Goal: Task Accomplishment & Management: Manage account settings

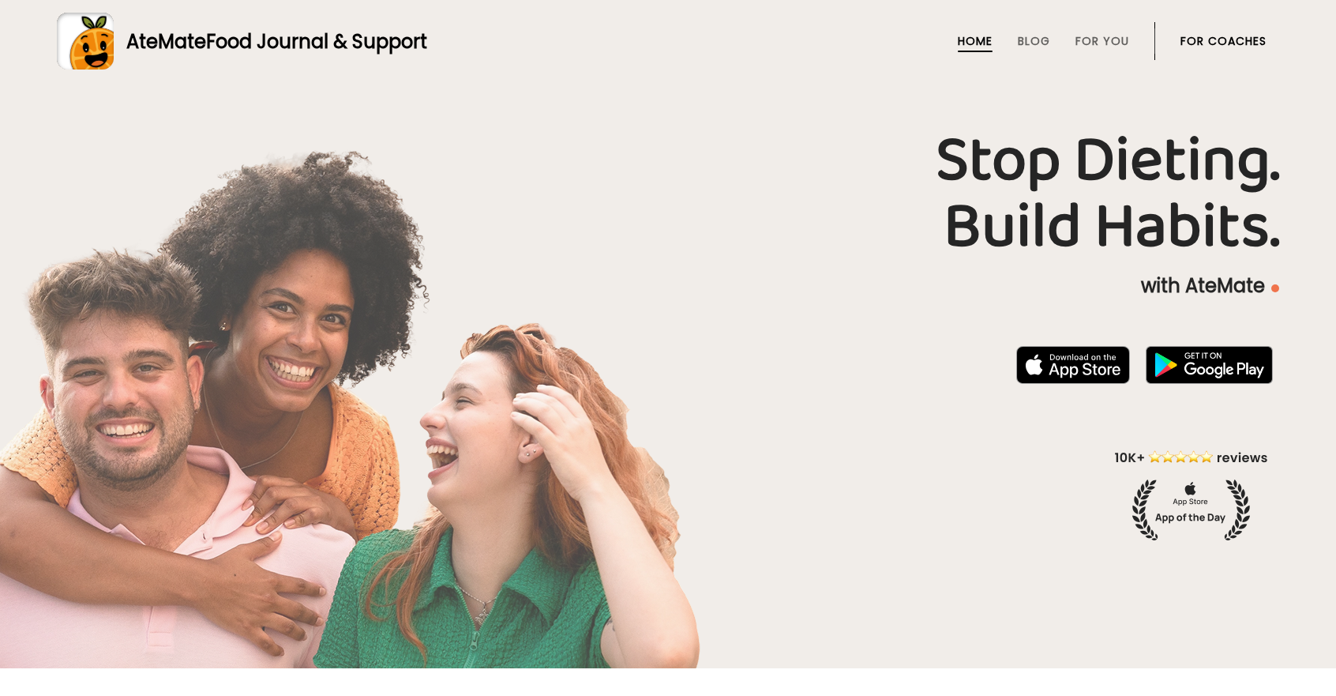
click at [1180, 41] on link "For Coaches" at bounding box center [1223, 41] width 86 height 13
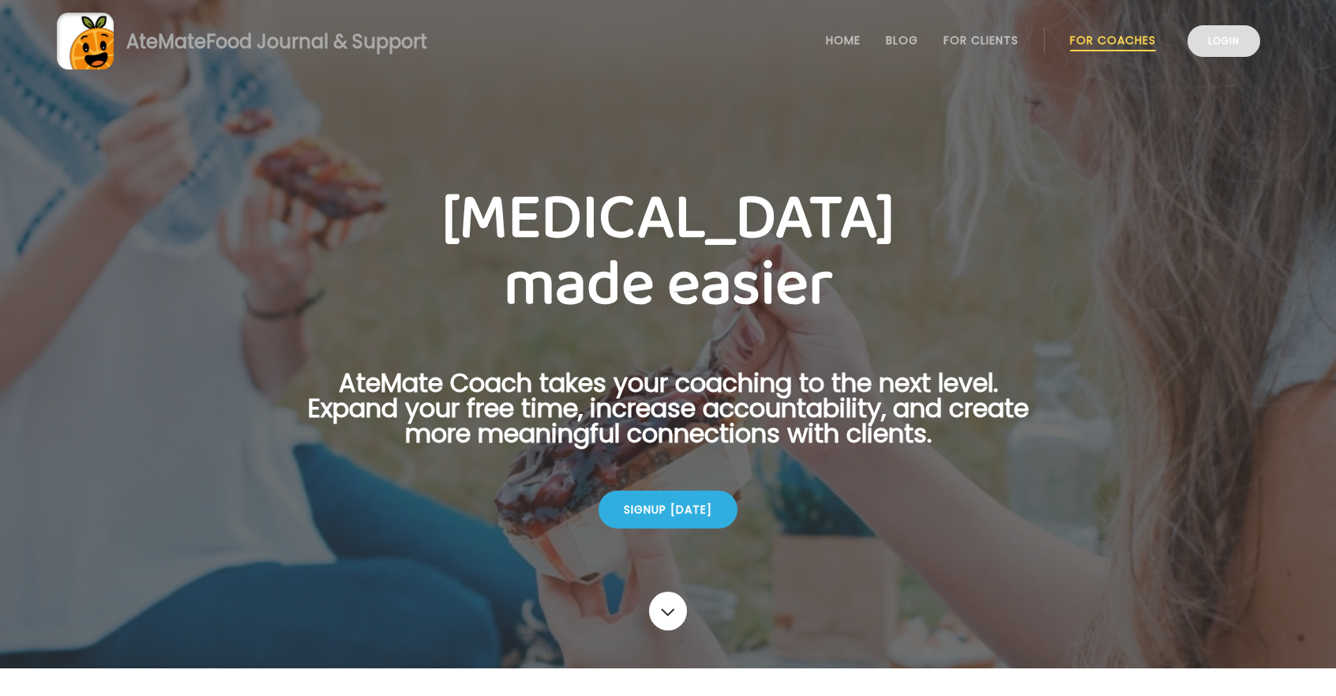
click at [1244, 44] on link "Login" at bounding box center [1223, 41] width 73 height 32
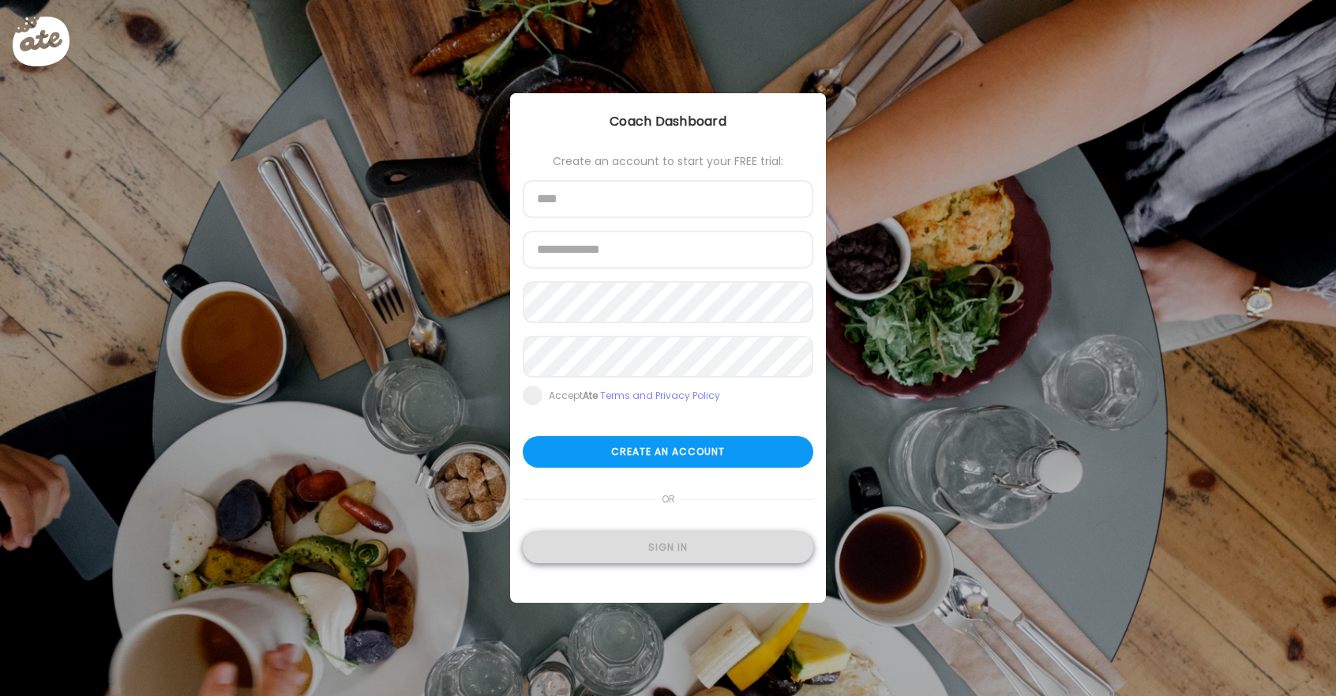
click at [680, 554] on div "Sign in" at bounding box center [668, 547] width 291 height 32
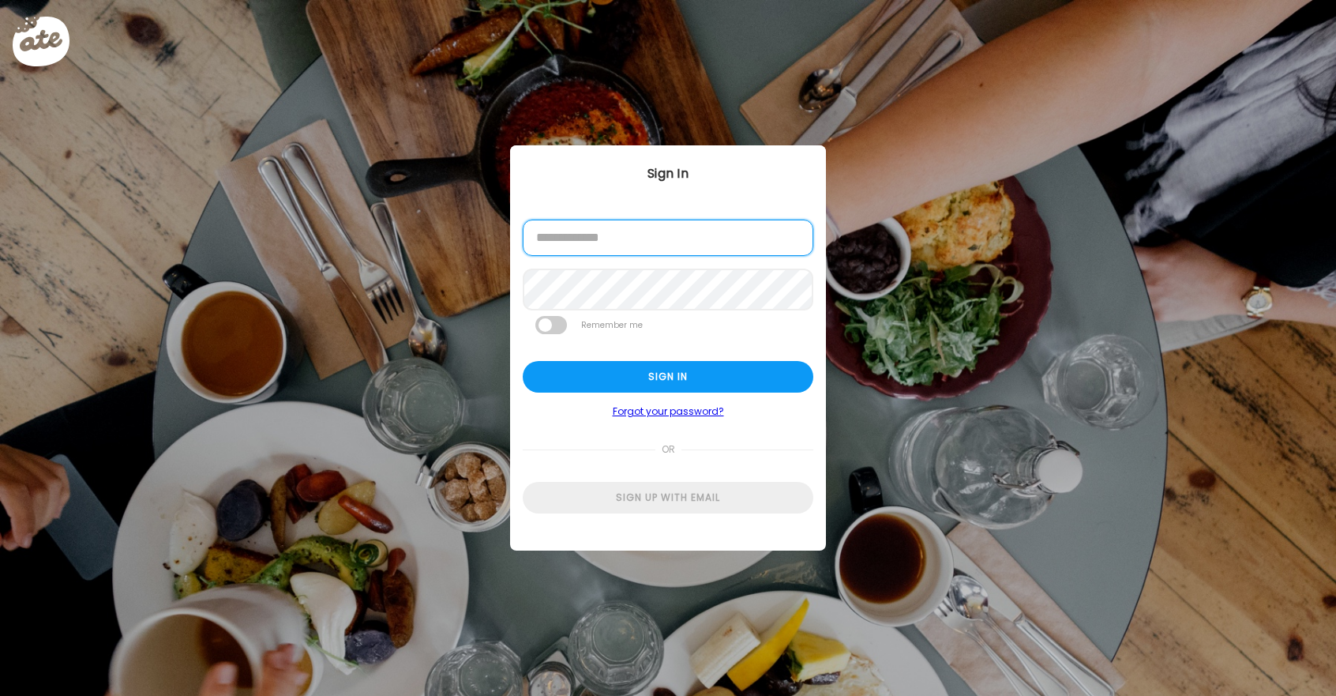
type input "**********"
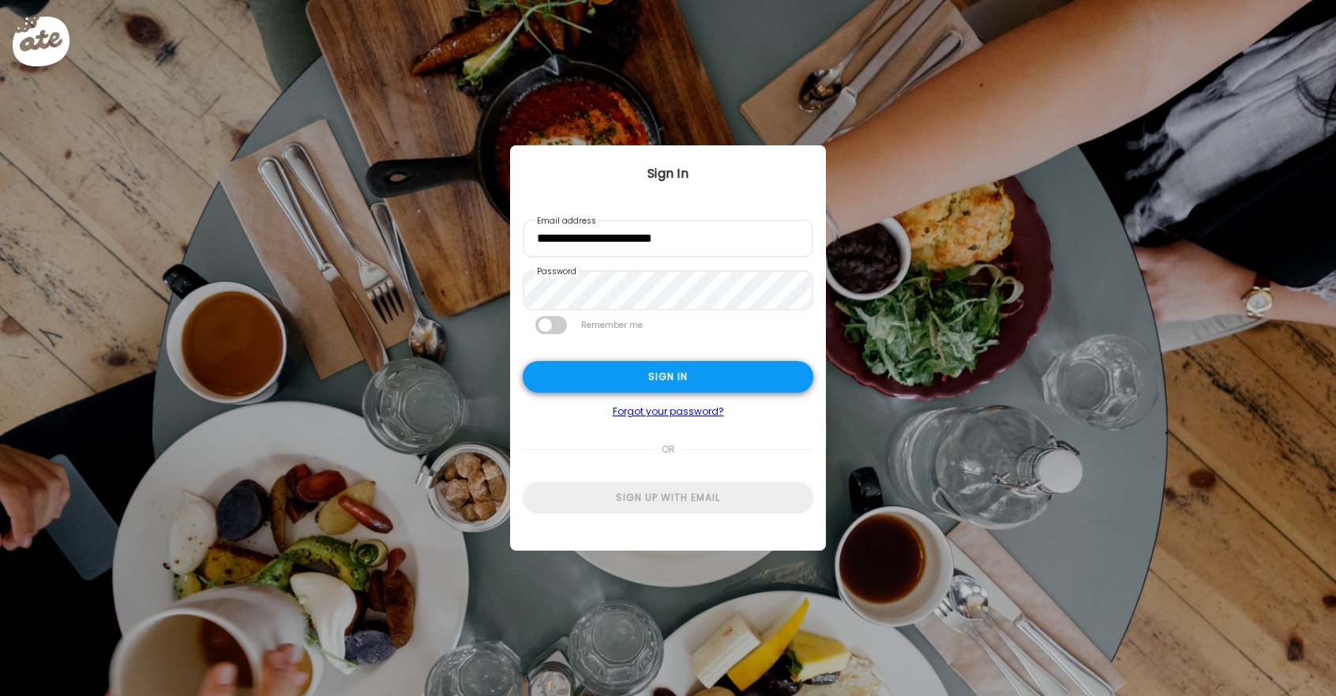
click at [643, 377] on div "Sign in" at bounding box center [668, 377] width 291 height 32
type input "**********"
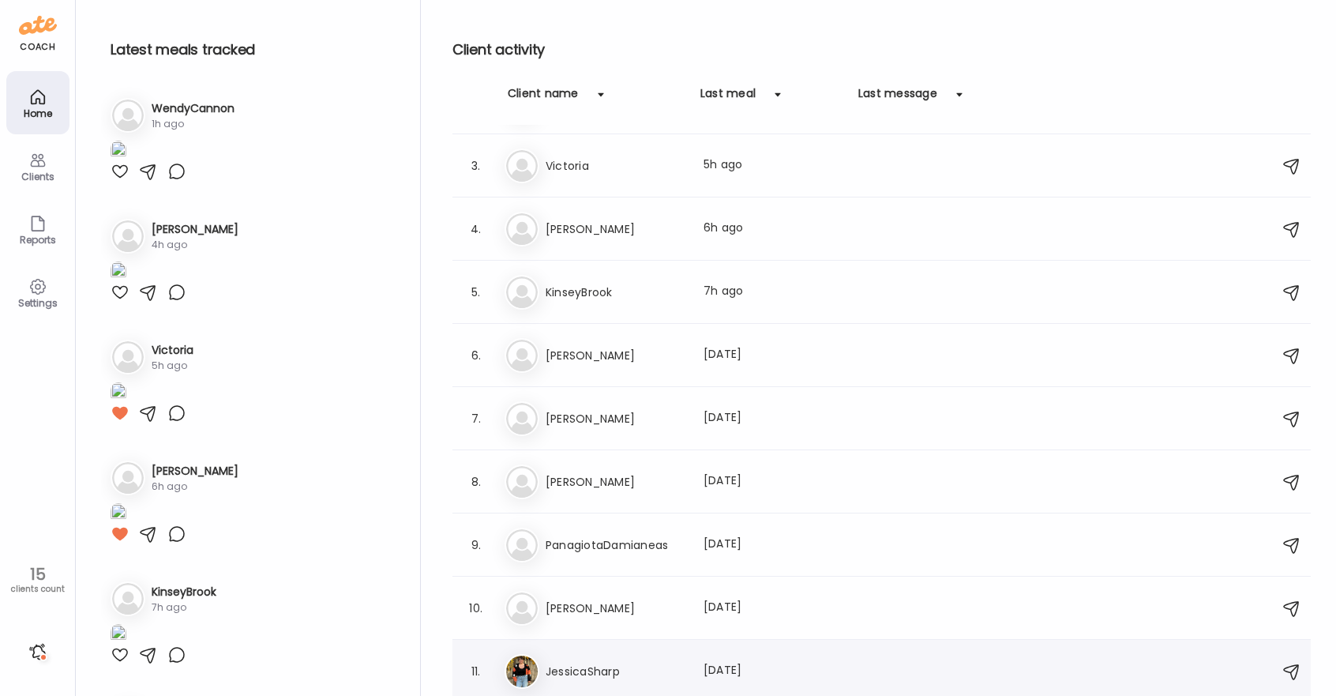
scroll to position [115, 0]
click at [624, 304] on div "Ki KinseyBrook Last meal: 7h ago" at bounding box center [883, 293] width 759 height 35
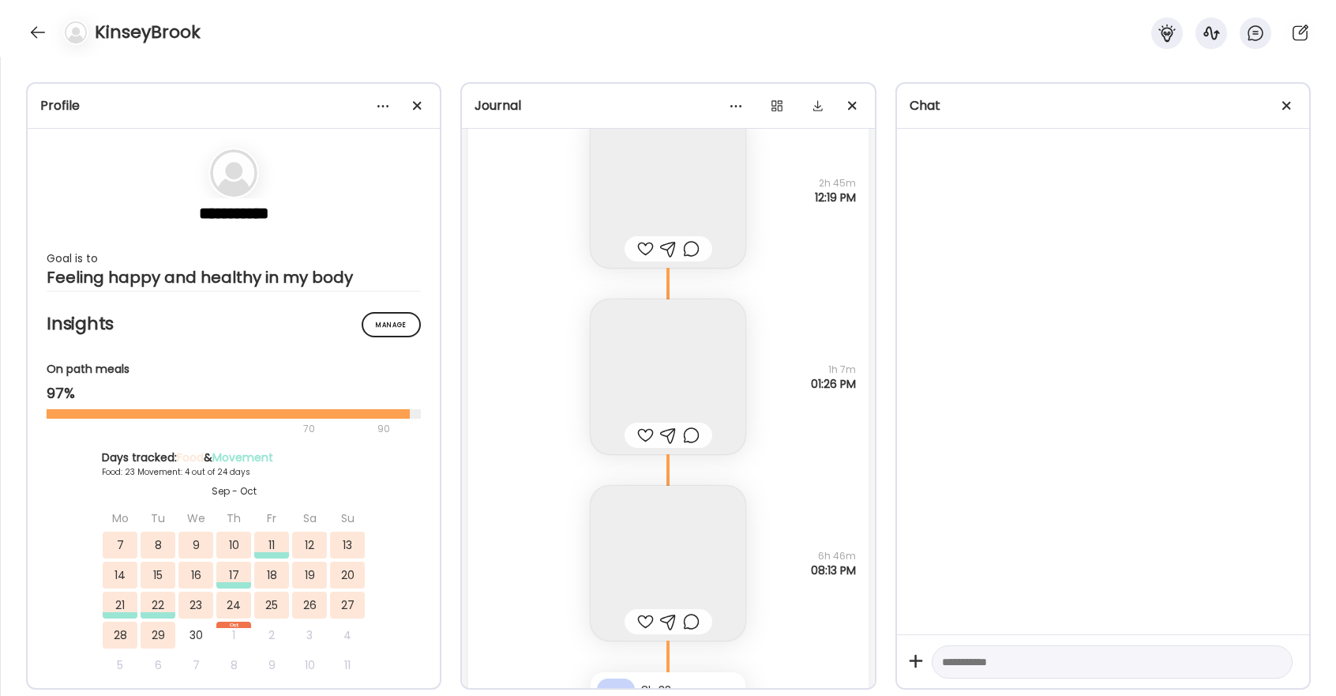
scroll to position [33466, 0]
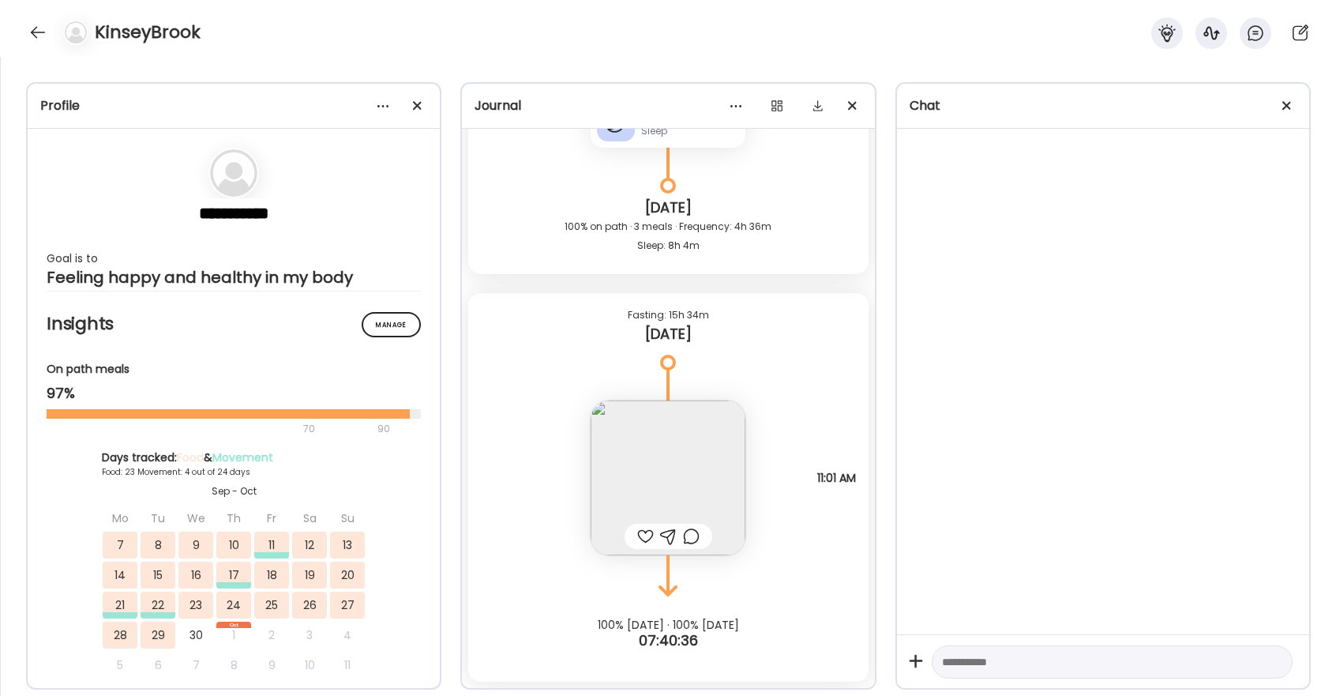
click at [646, 534] on div at bounding box center [645, 536] width 17 height 19
click at [692, 537] on div at bounding box center [691, 536] width 17 height 19
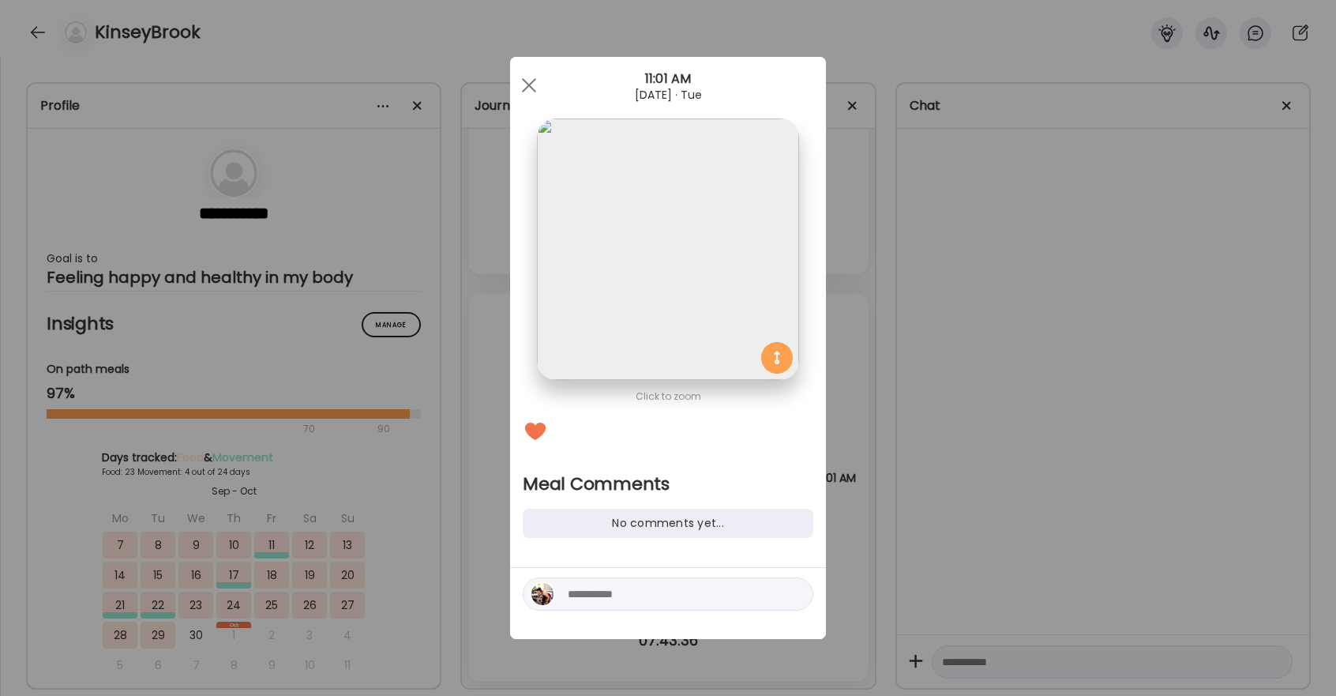
click at [641, 591] on textarea at bounding box center [674, 593] width 213 height 19
type textarea "*****"
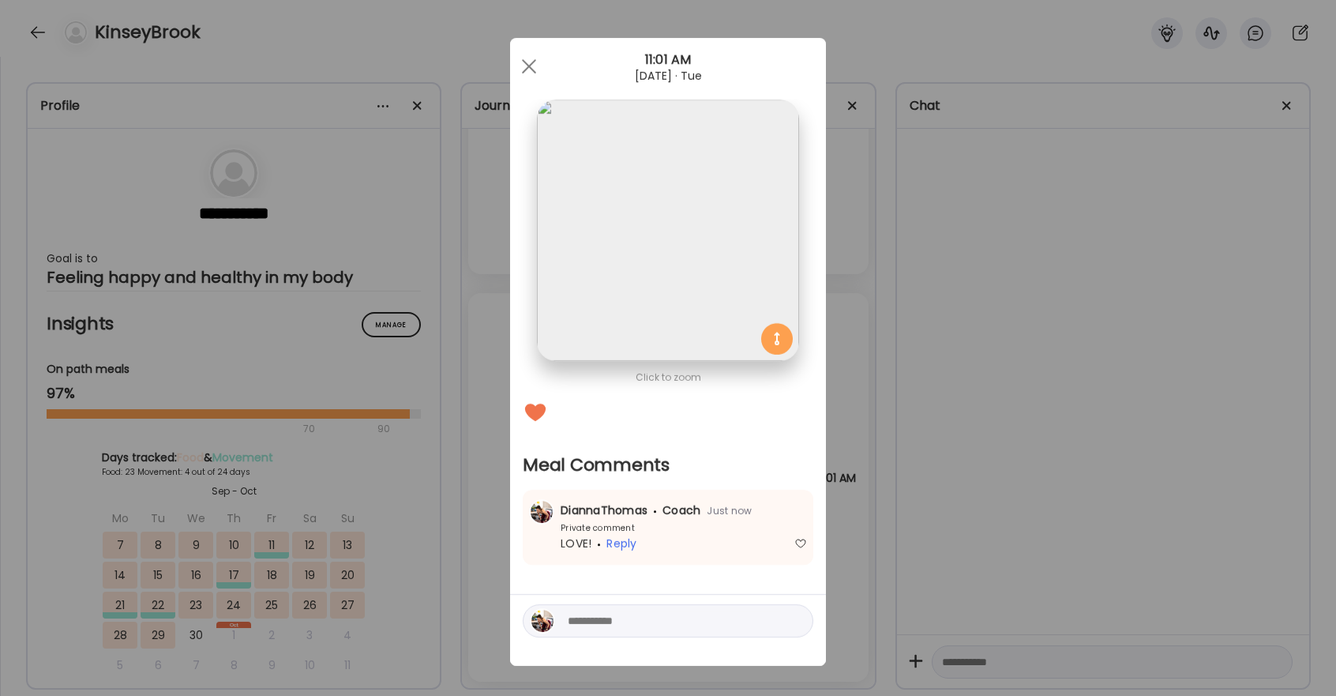
scroll to position [8, 0]
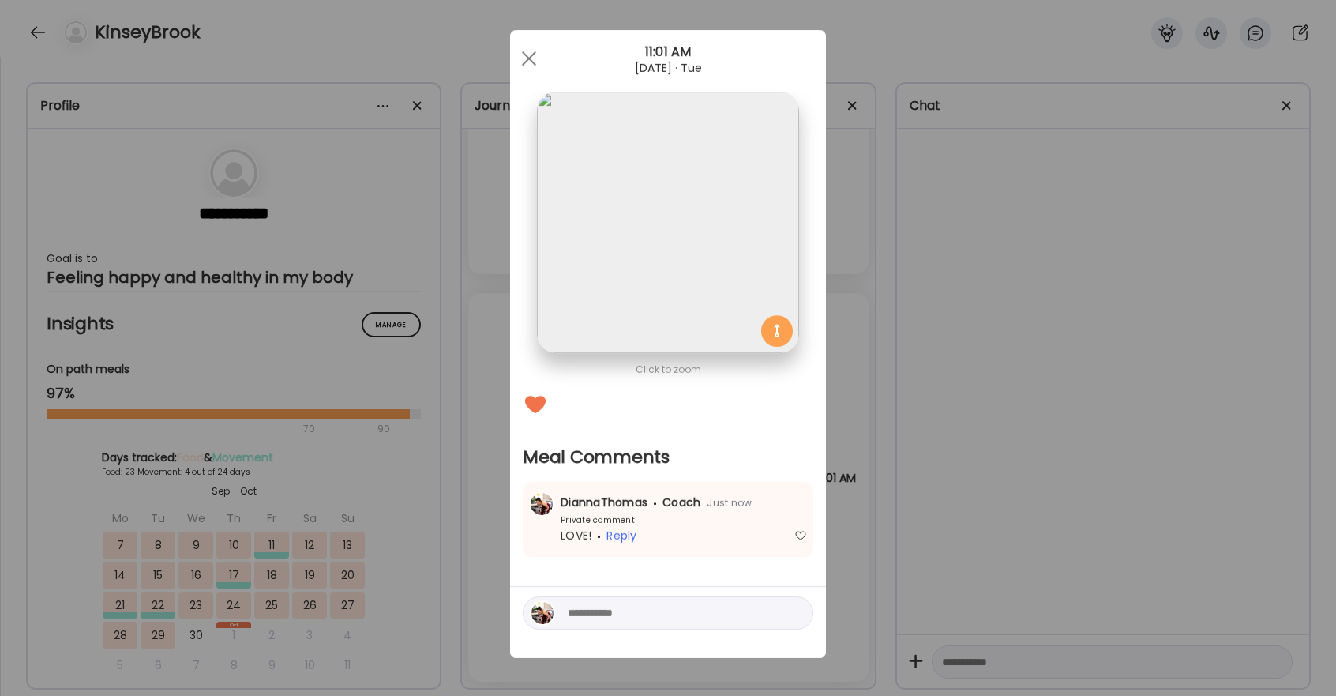
click at [607, 616] on textarea at bounding box center [674, 612] width 213 height 19
type textarea "**********"
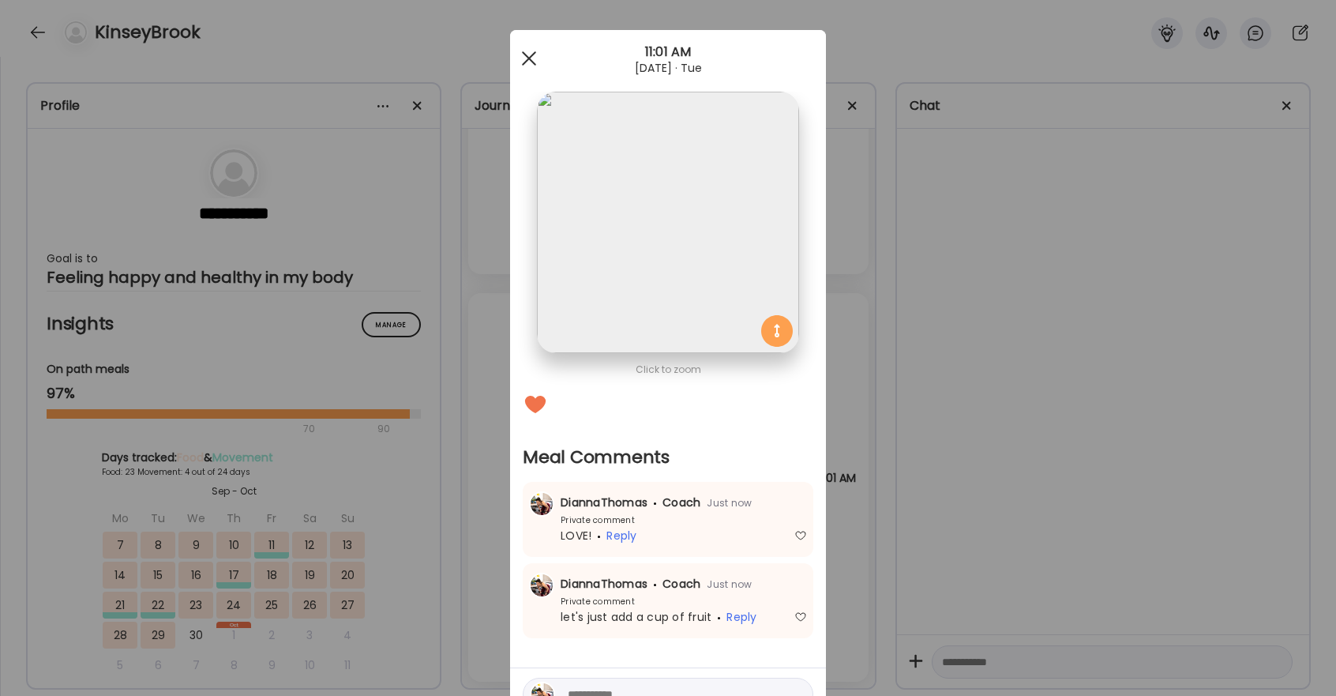
click at [540, 58] on div at bounding box center [529, 59] width 32 height 32
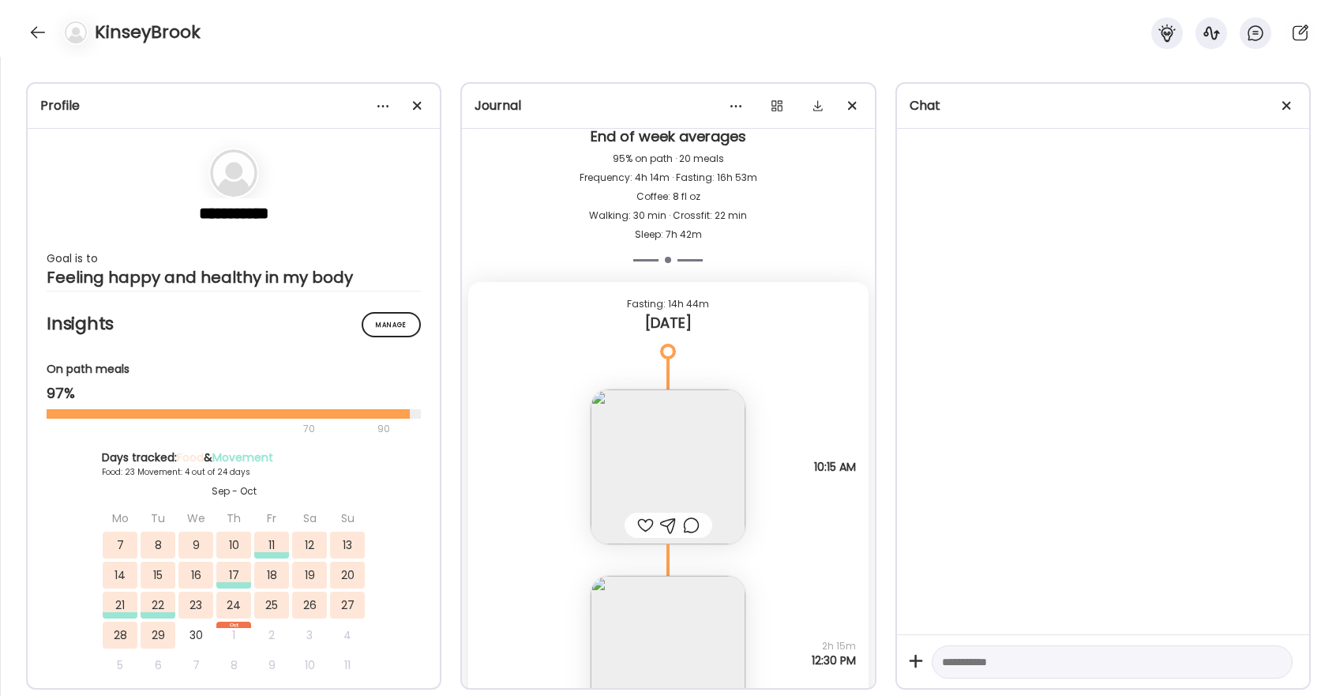
scroll to position [32604, 0]
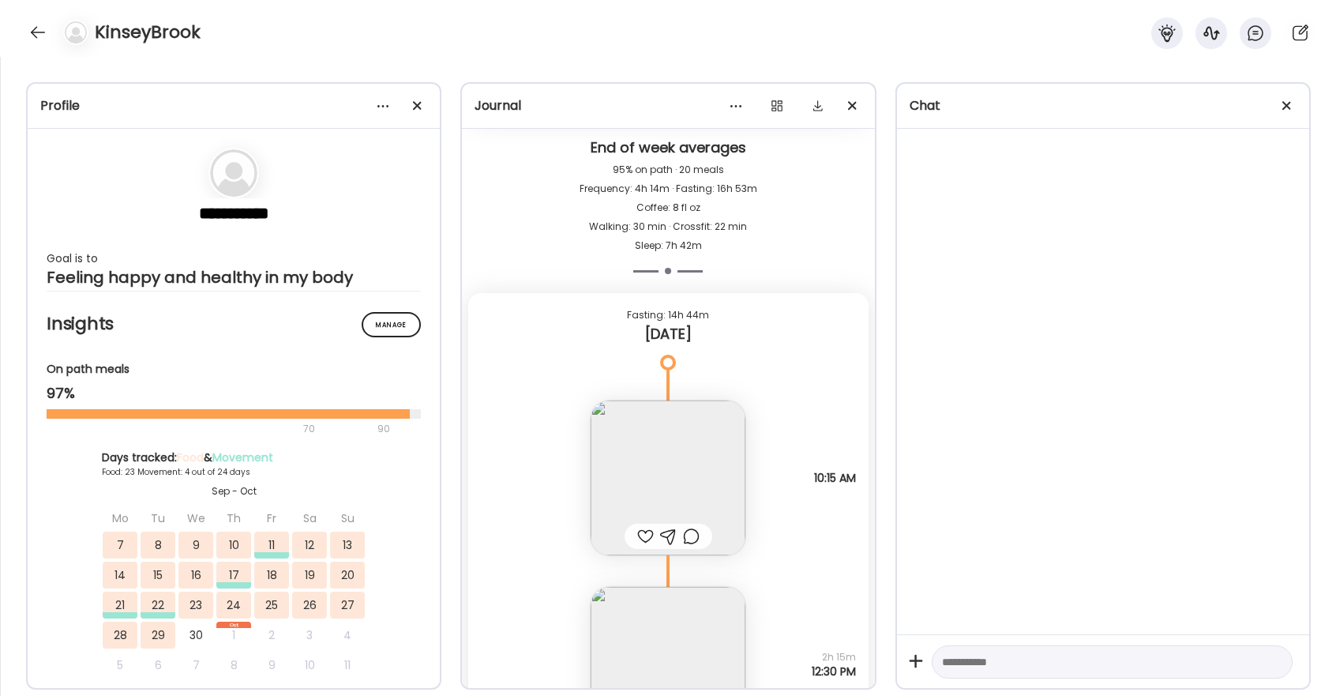
click at [705, 474] on img at bounding box center [668, 477] width 155 height 155
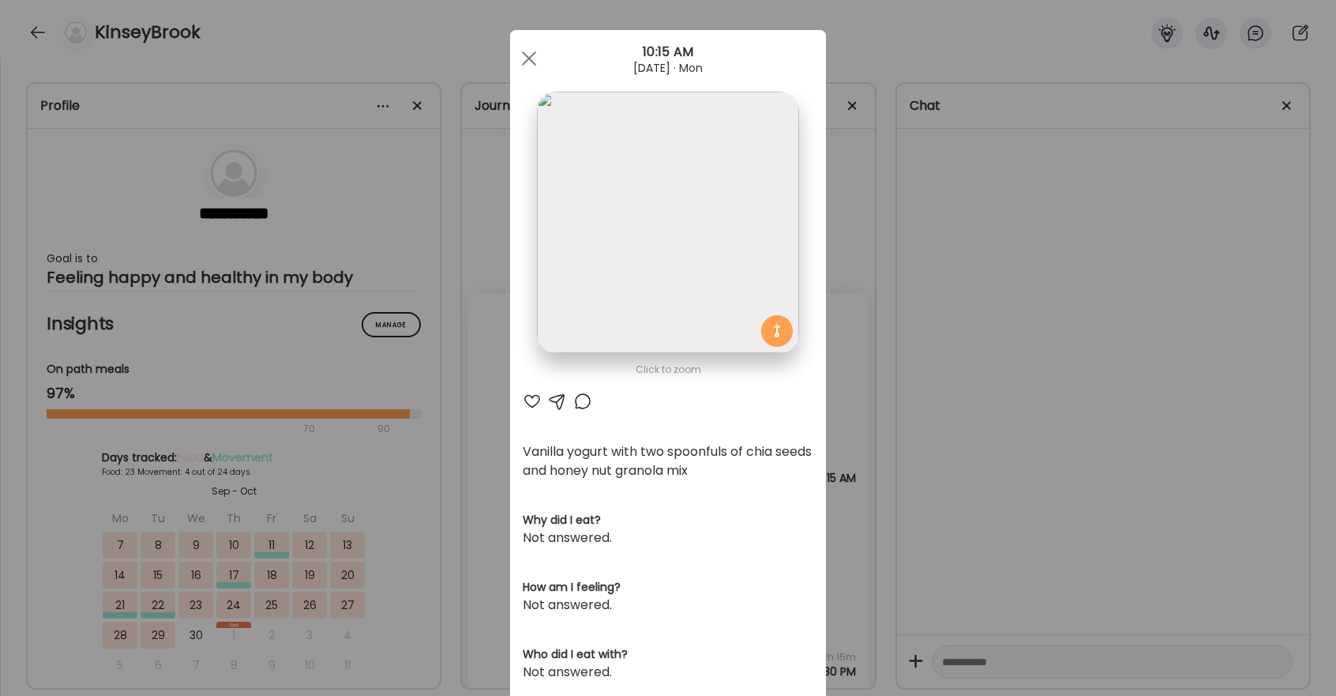
click at [532, 399] on div at bounding box center [532, 401] width 19 height 19
click at [527, 67] on div at bounding box center [529, 59] width 32 height 32
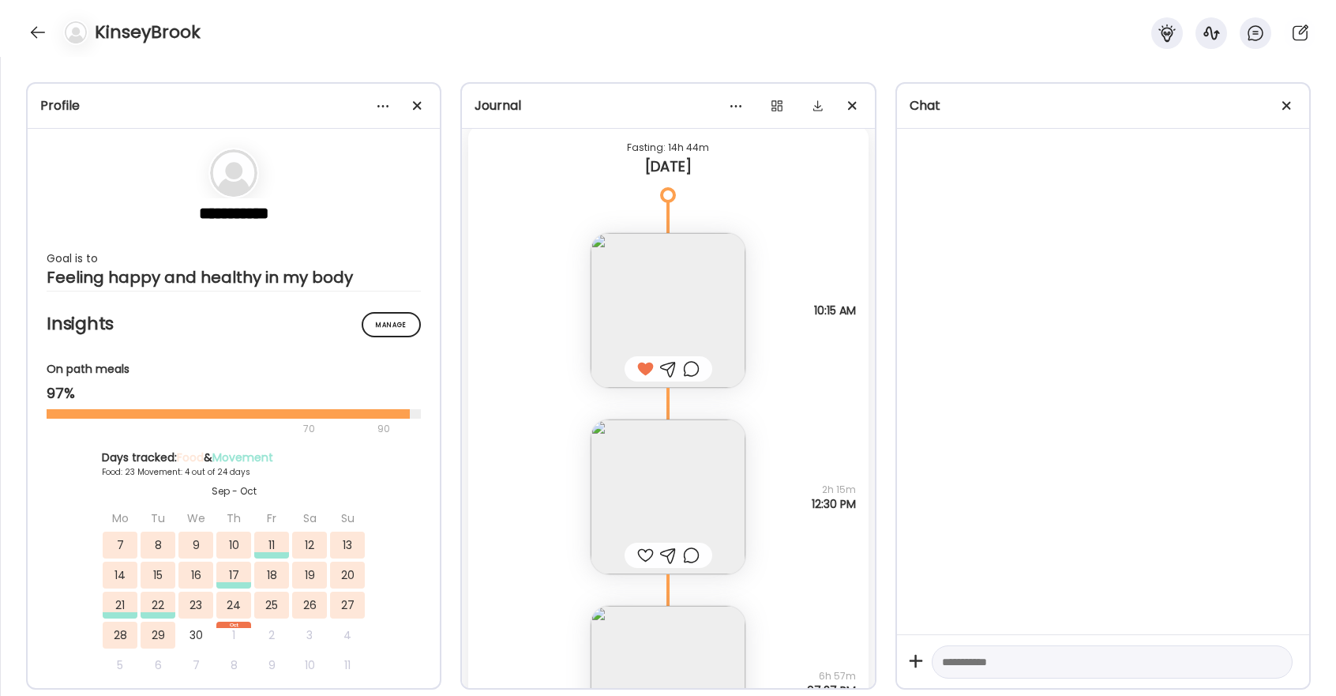
click at [645, 557] on div at bounding box center [645, 555] width 17 height 19
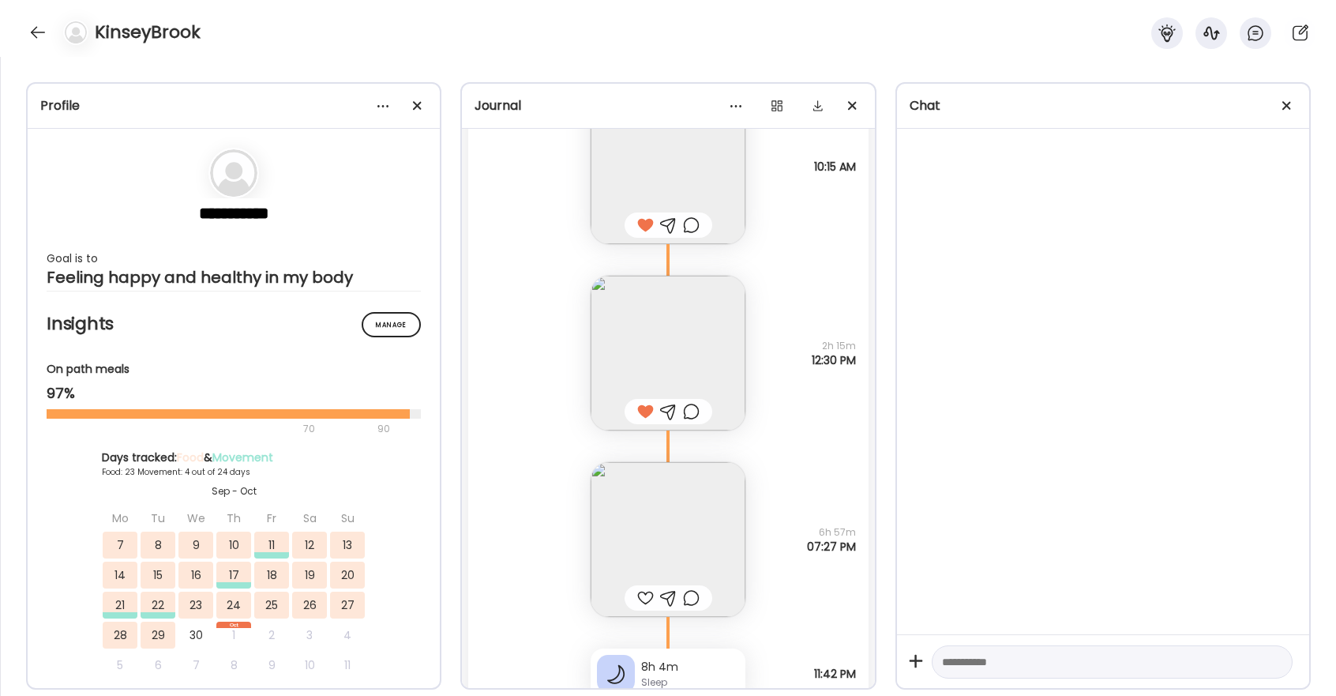
click at [647, 602] on div at bounding box center [645, 597] width 17 height 19
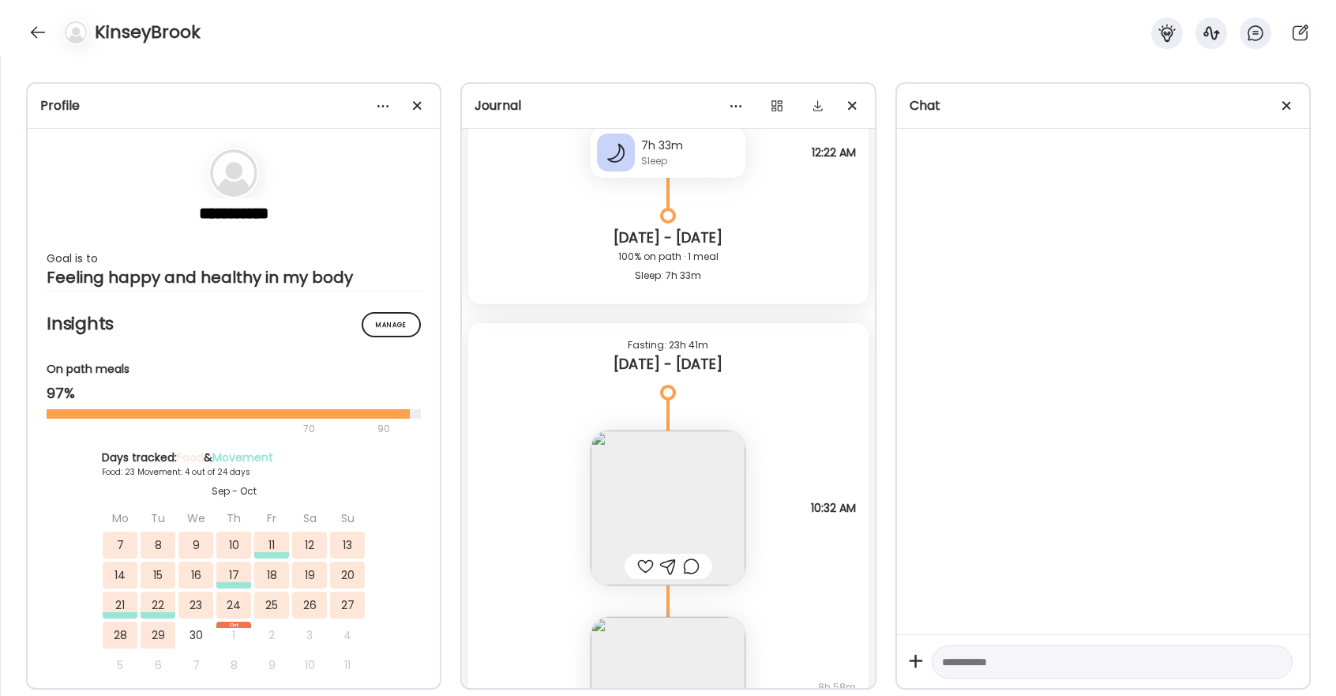
scroll to position [31743, 0]
click at [647, 561] on div at bounding box center [645, 566] width 17 height 19
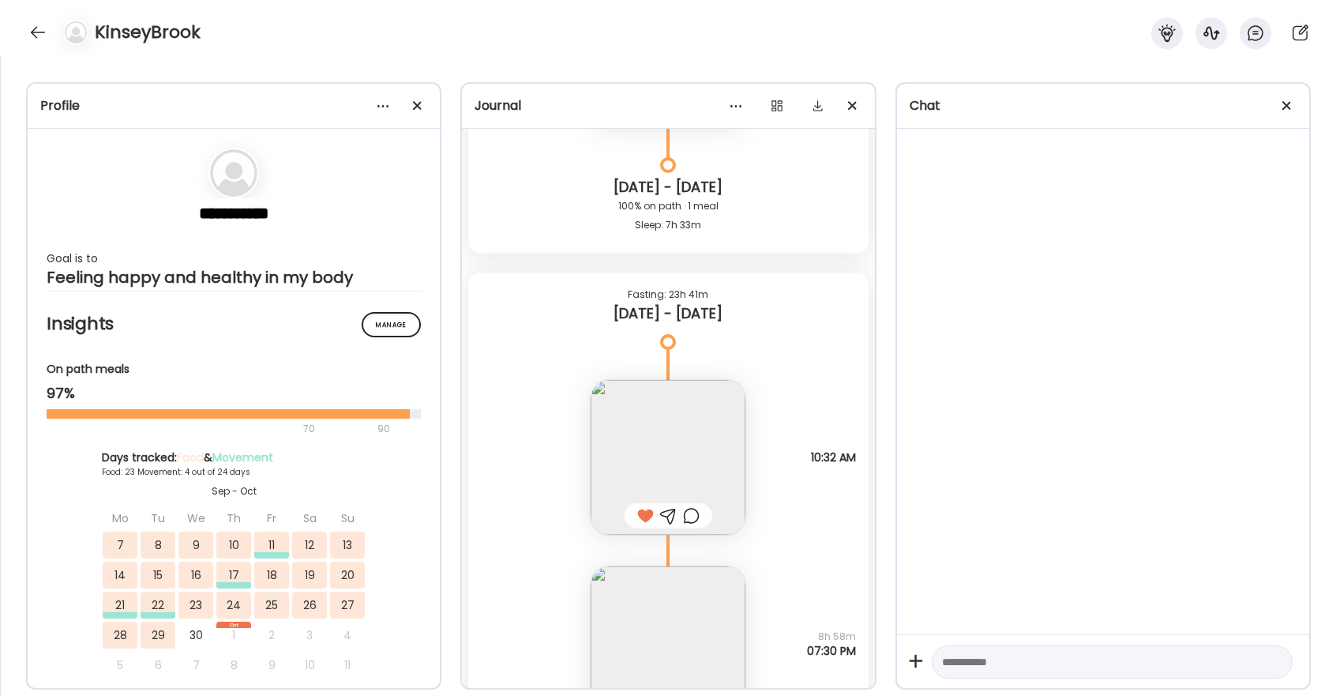
scroll to position [31809, 0]
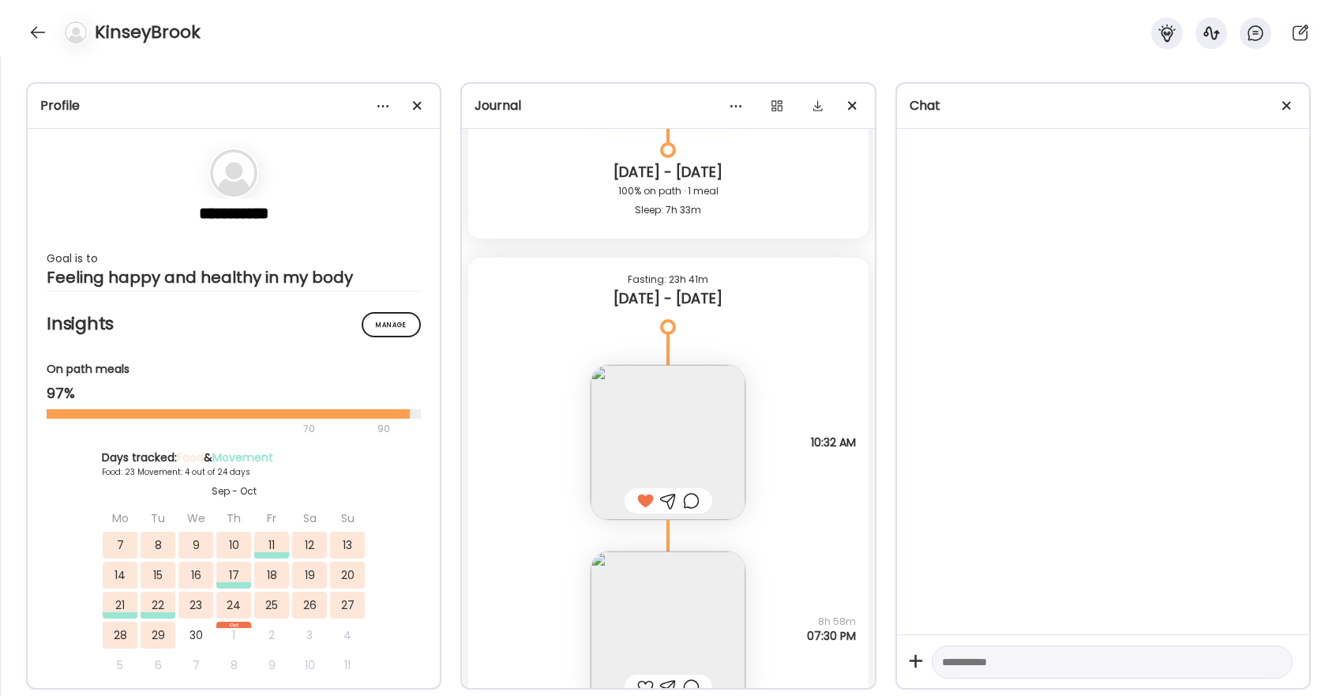
click at [695, 503] on div at bounding box center [691, 500] width 17 height 19
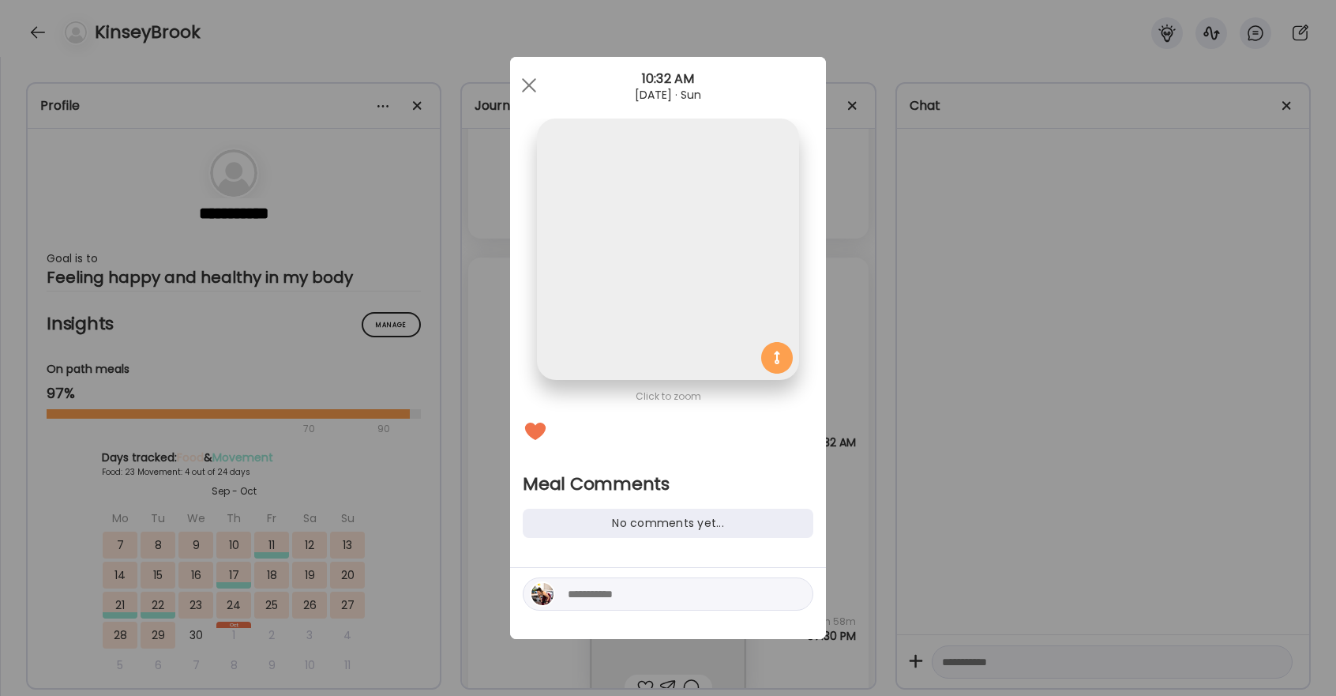
scroll to position [0, 0]
click at [682, 596] on textarea at bounding box center [674, 593] width 213 height 19
type textarea "**********"
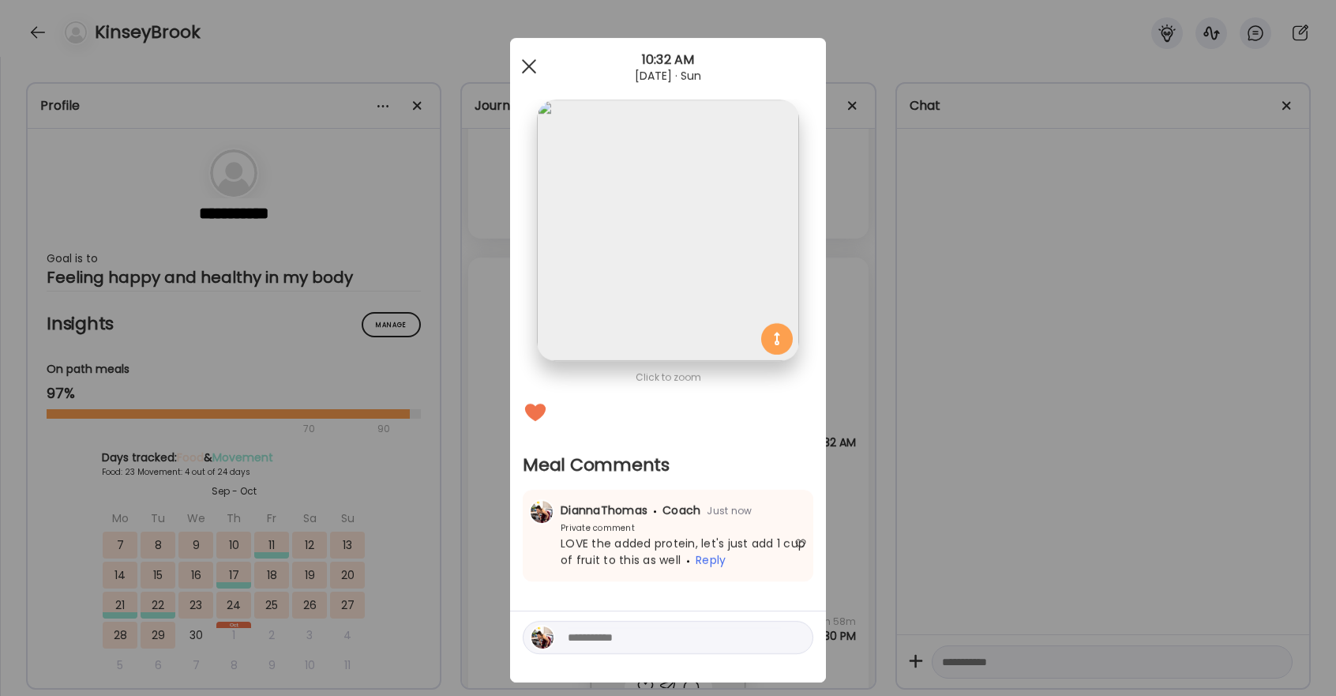
click at [532, 69] on span at bounding box center [529, 66] width 14 height 14
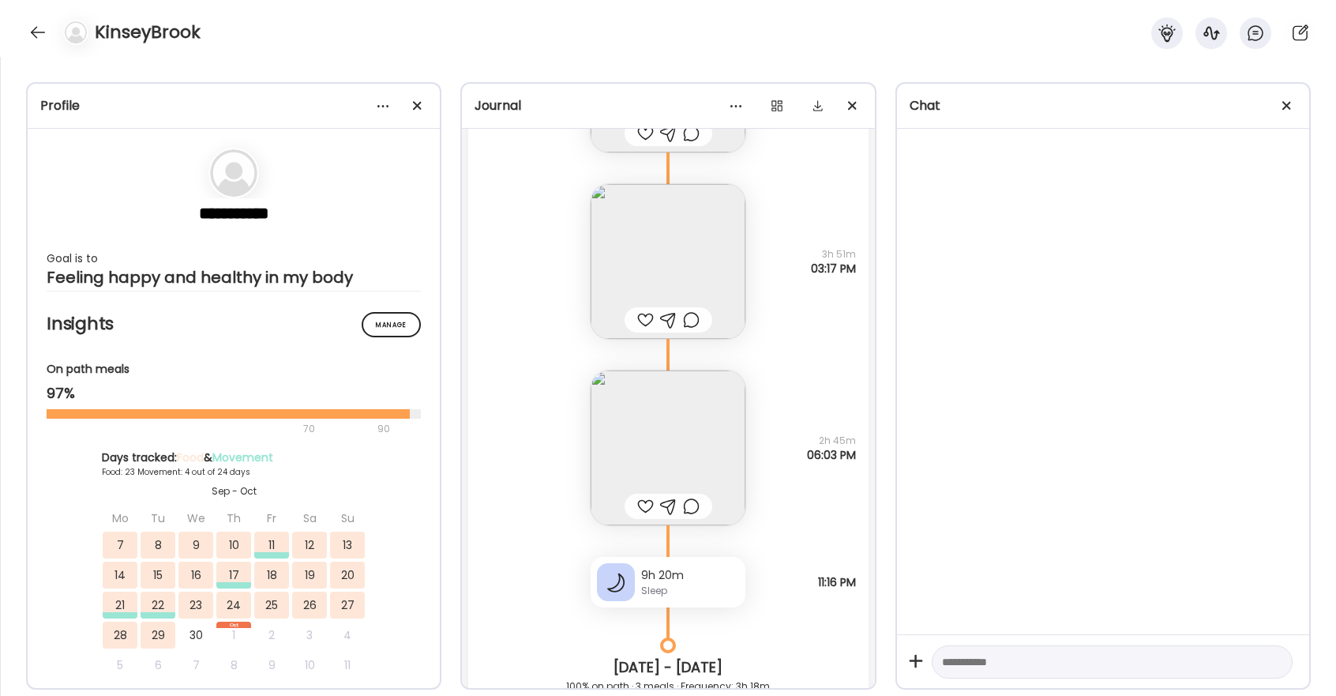
scroll to position [30797, 0]
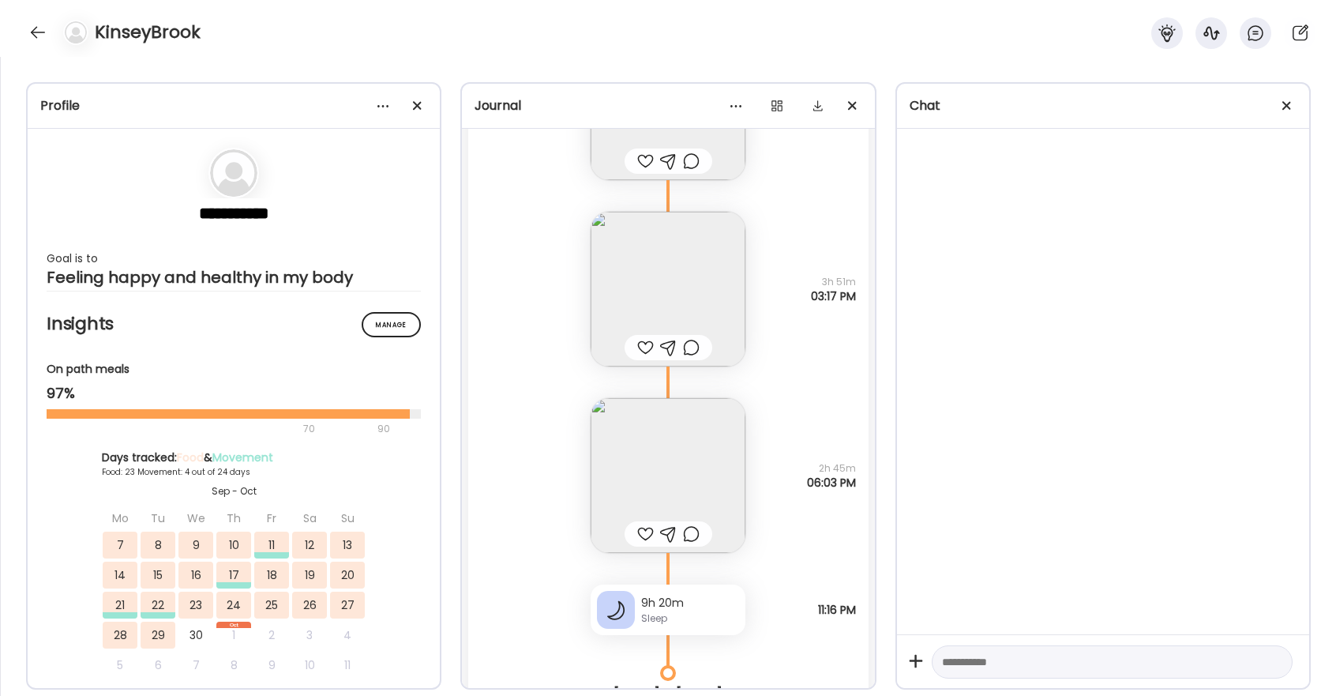
click at [649, 528] on div at bounding box center [645, 533] width 17 height 19
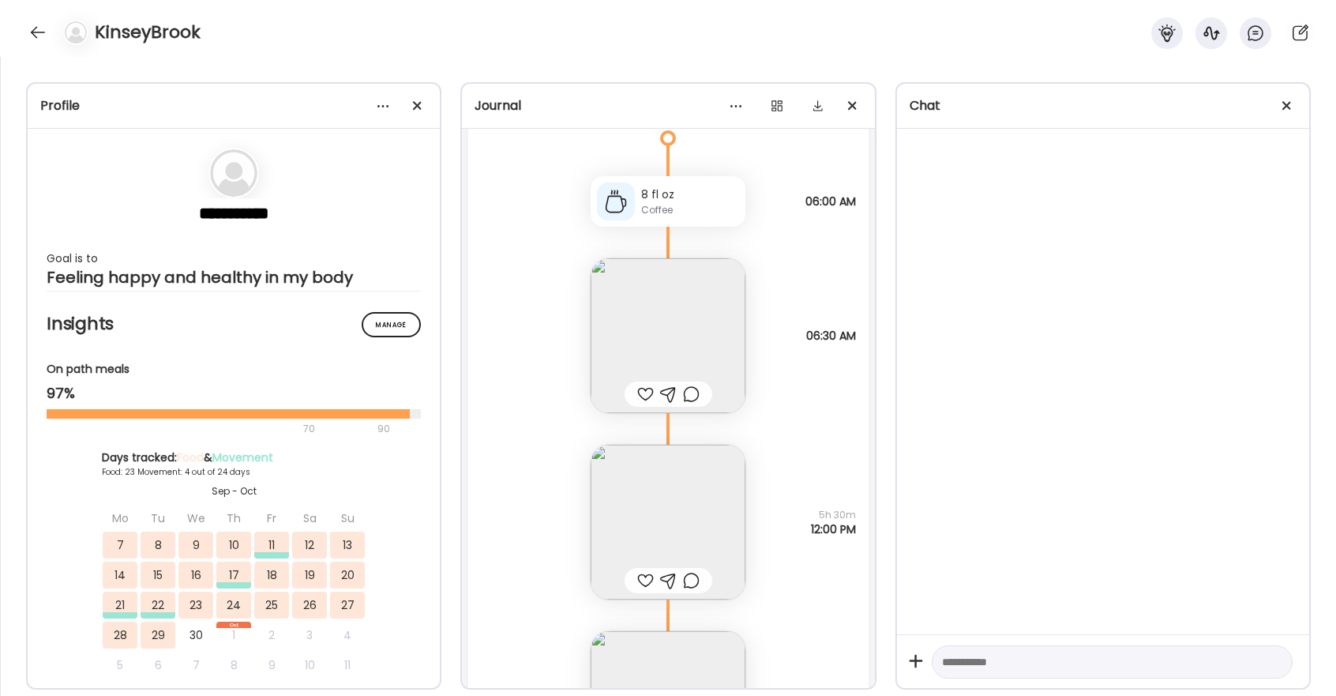
scroll to position [29517, 0]
click at [648, 391] on div at bounding box center [645, 393] width 17 height 19
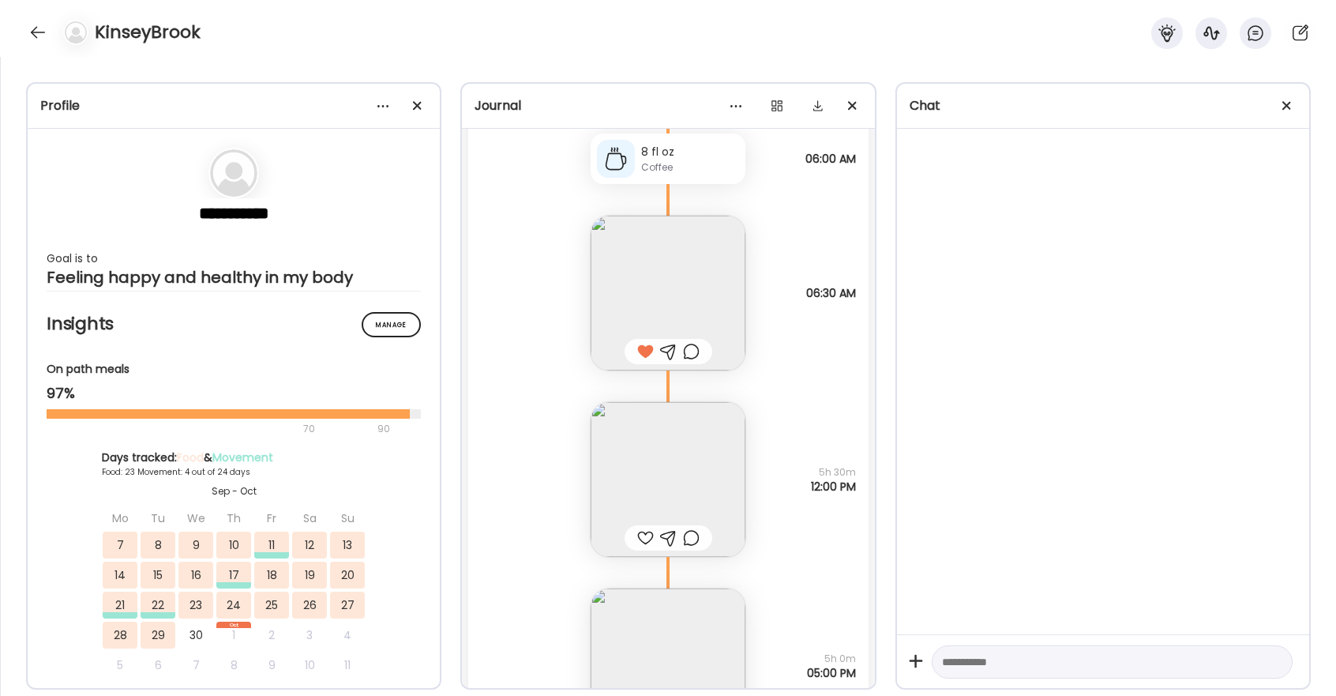
scroll to position [29571, 0]
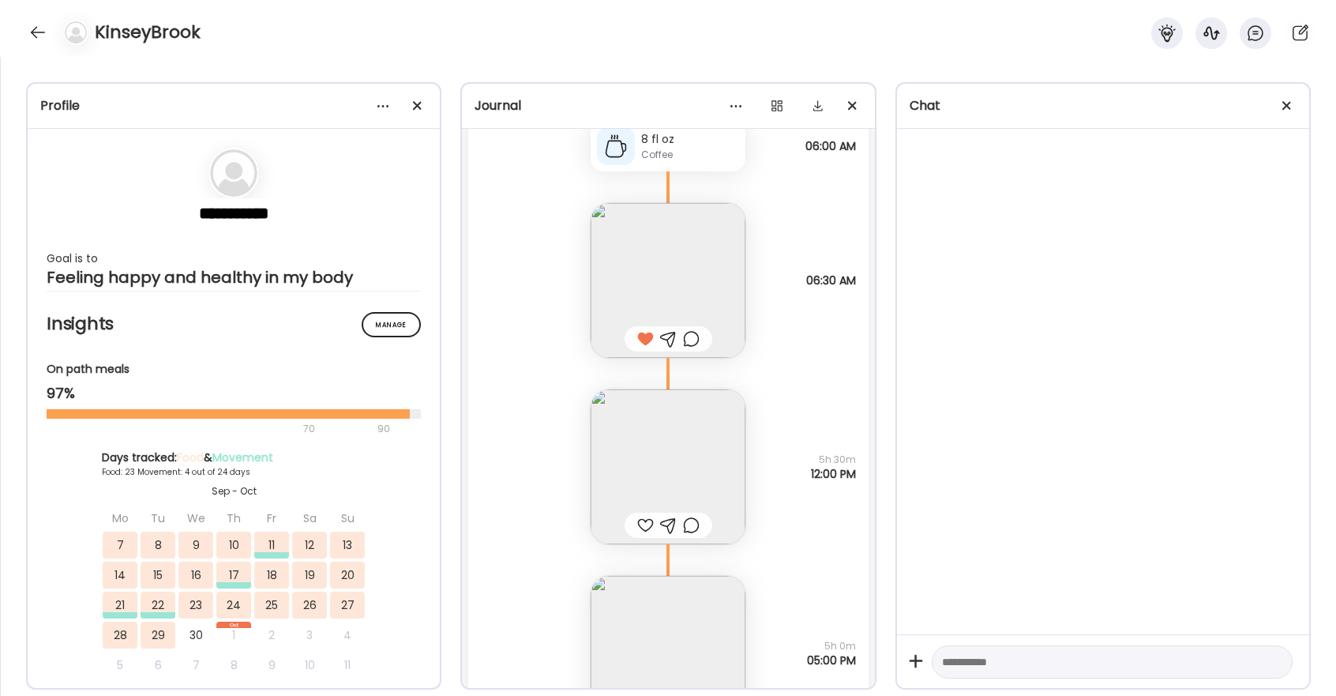
click at [647, 515] on div at bounding box center [668, 524] width 88 height 25
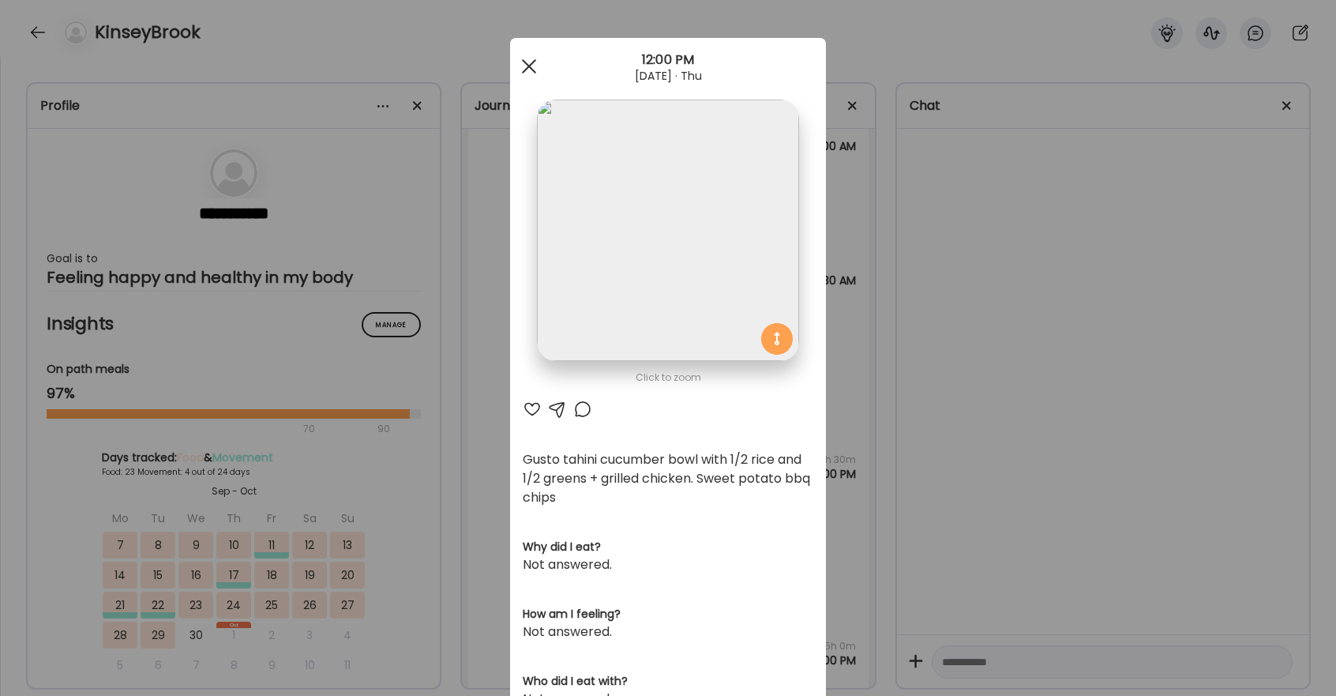
click at [525, 66] on div at bounding box center [529, 67] width 32 height 32
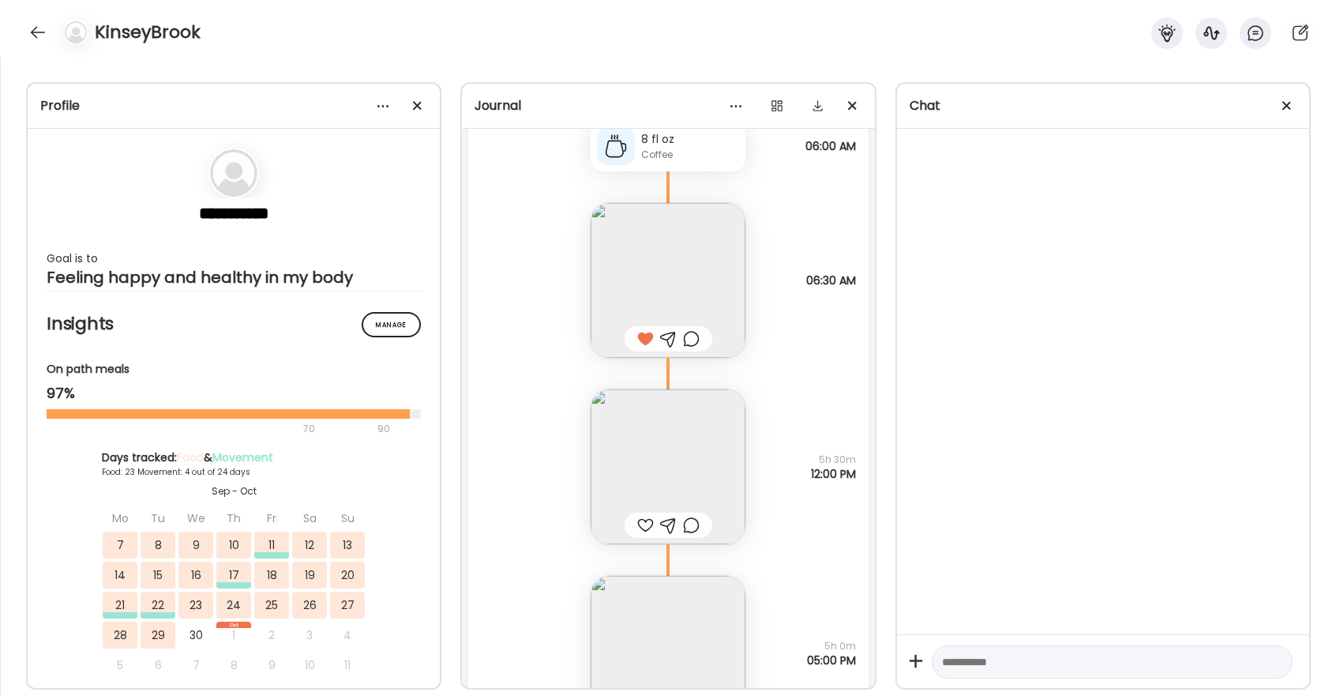
click at [648, 476] on img at bounding box center [668, 466] width 155 height 155
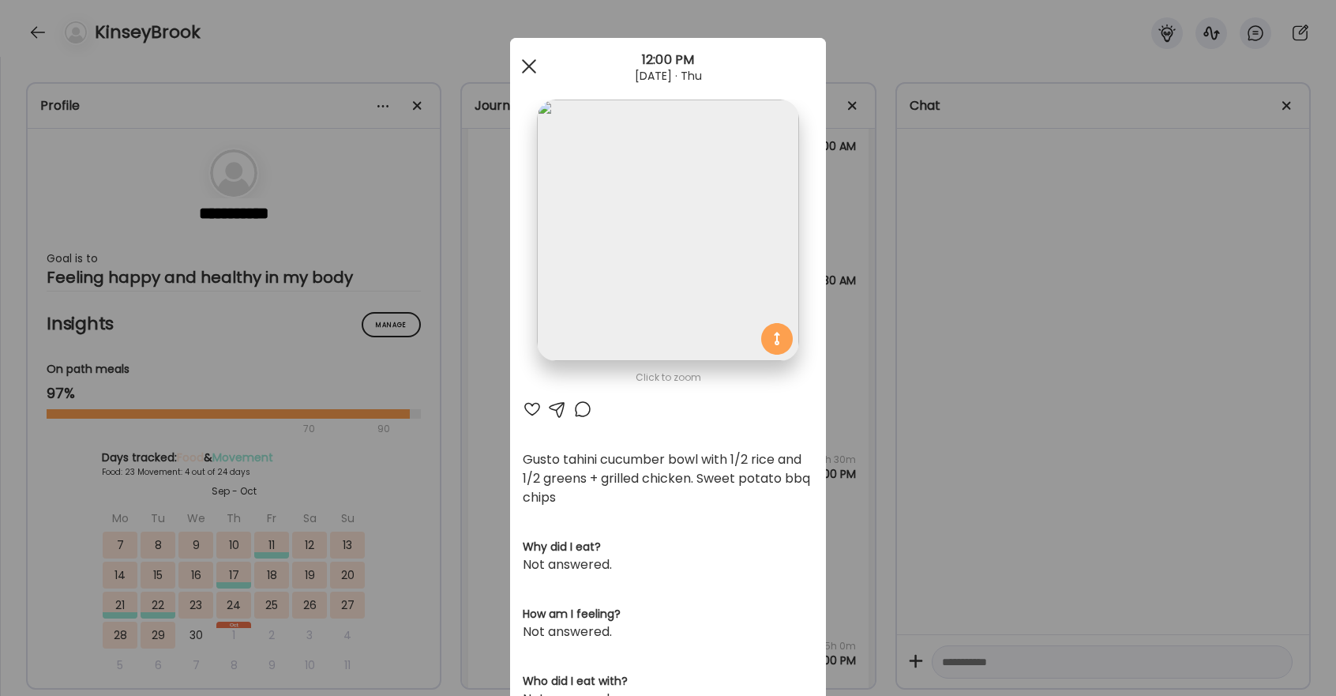
click at [527, 67] on span at bounding box center [529, 66] width 14 height 14
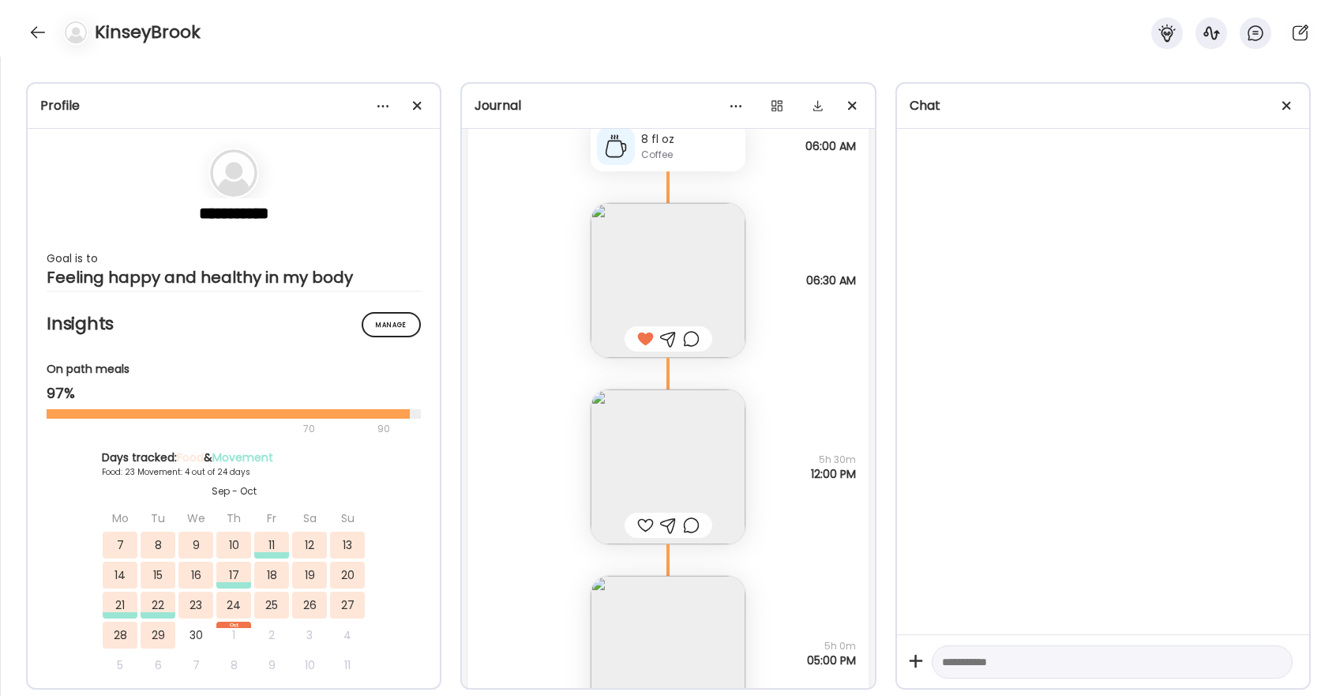
click at [651, 530] on div at bounding box center [645, 525] width 17 height 19
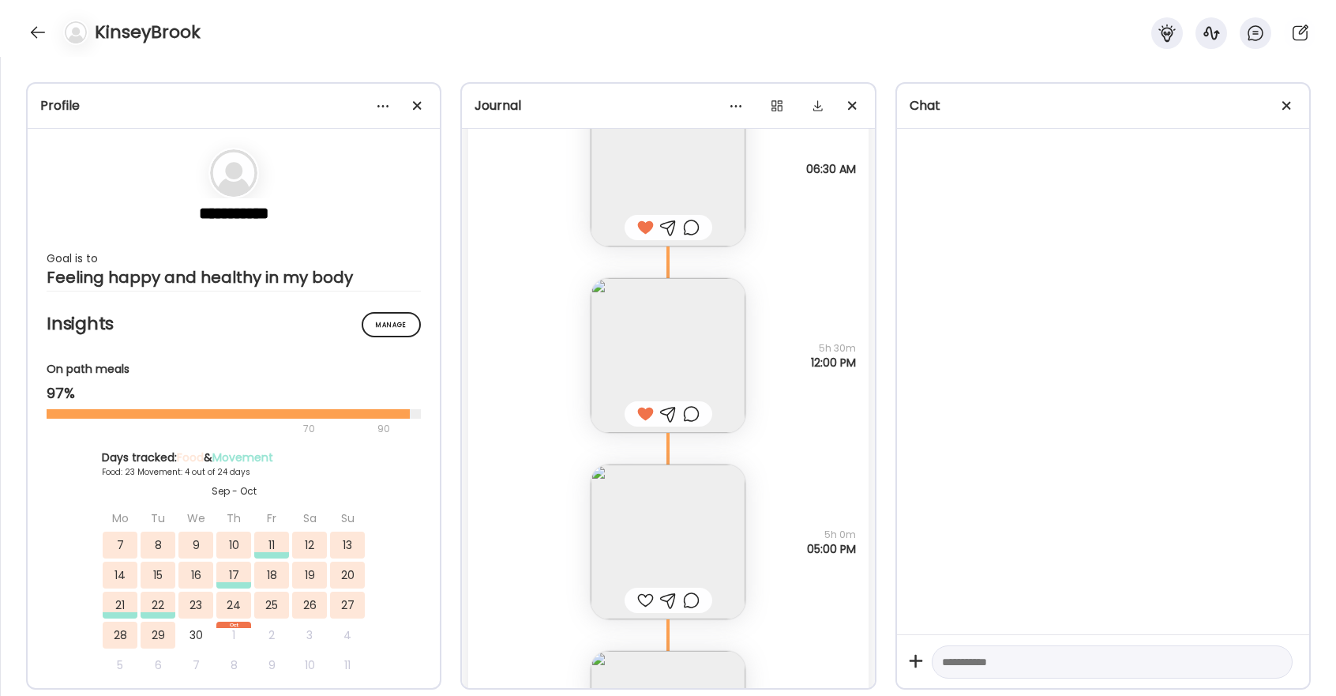
scroll to position [29698, 0]
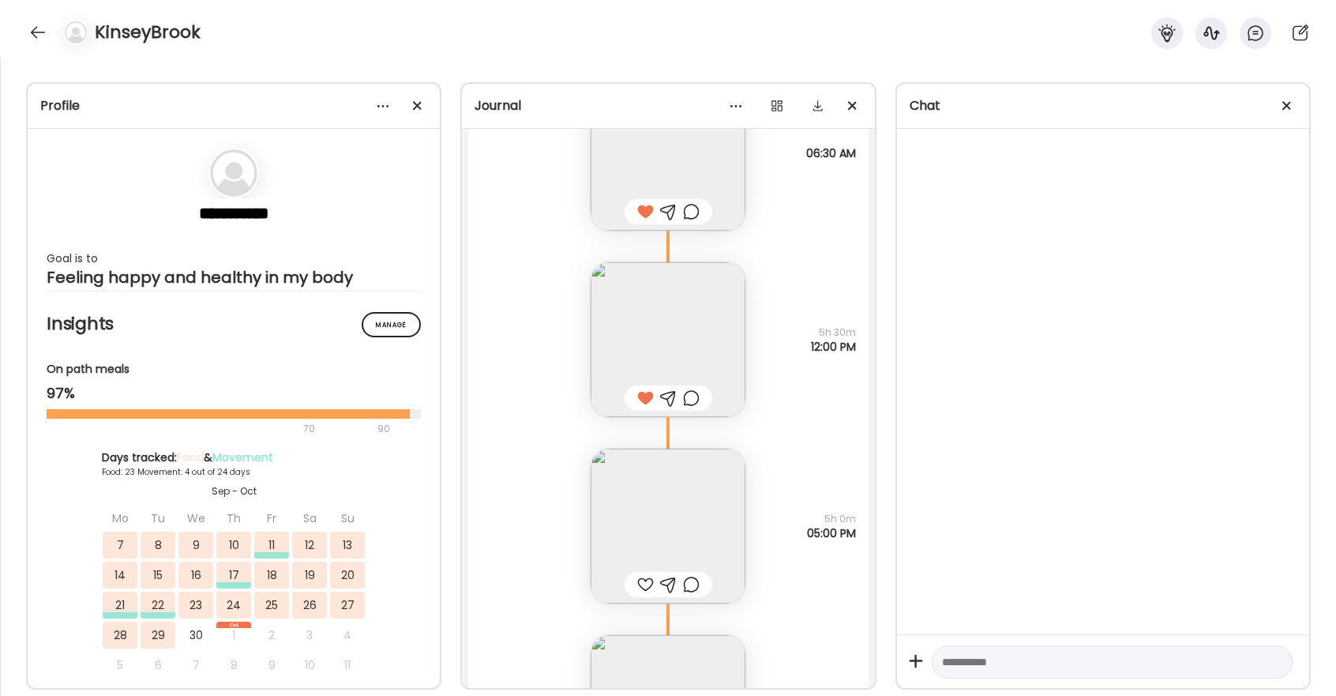
click at [645, 585] on div at bounding box center [645, 584] width 17 height 19
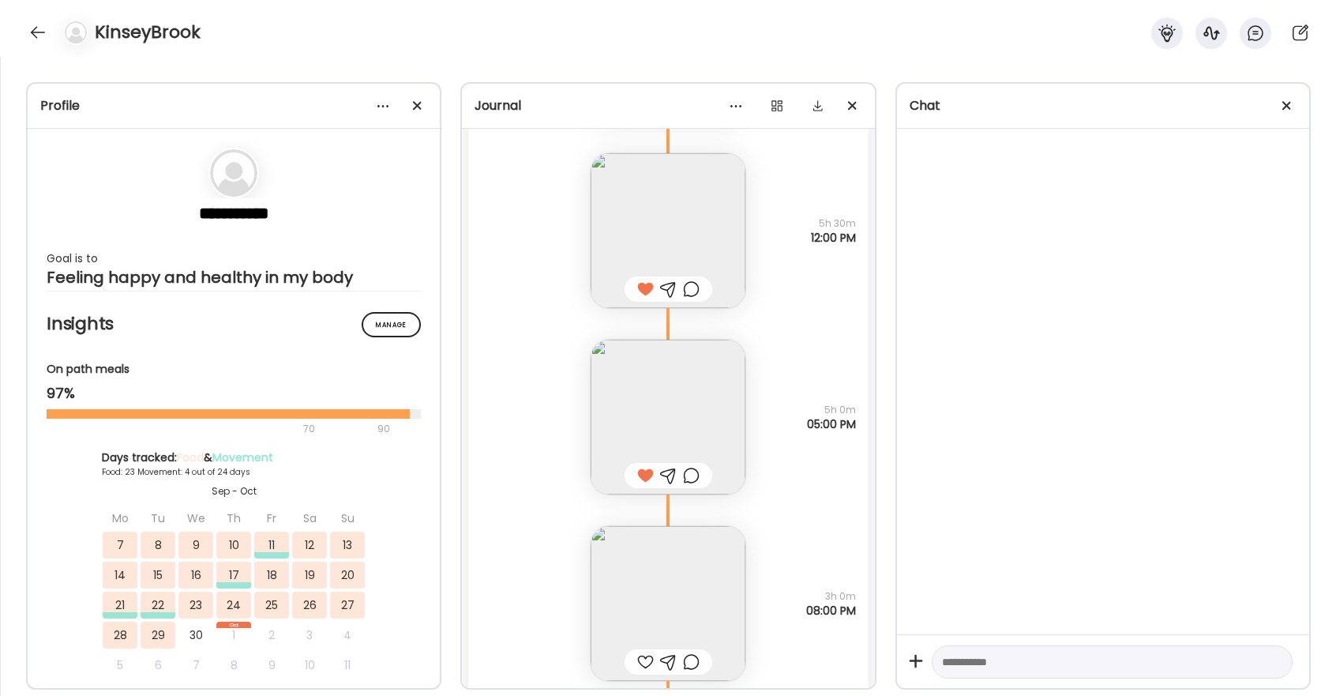
click at [646, 657] on div at bounding box center [645, 661] width 17 height 19
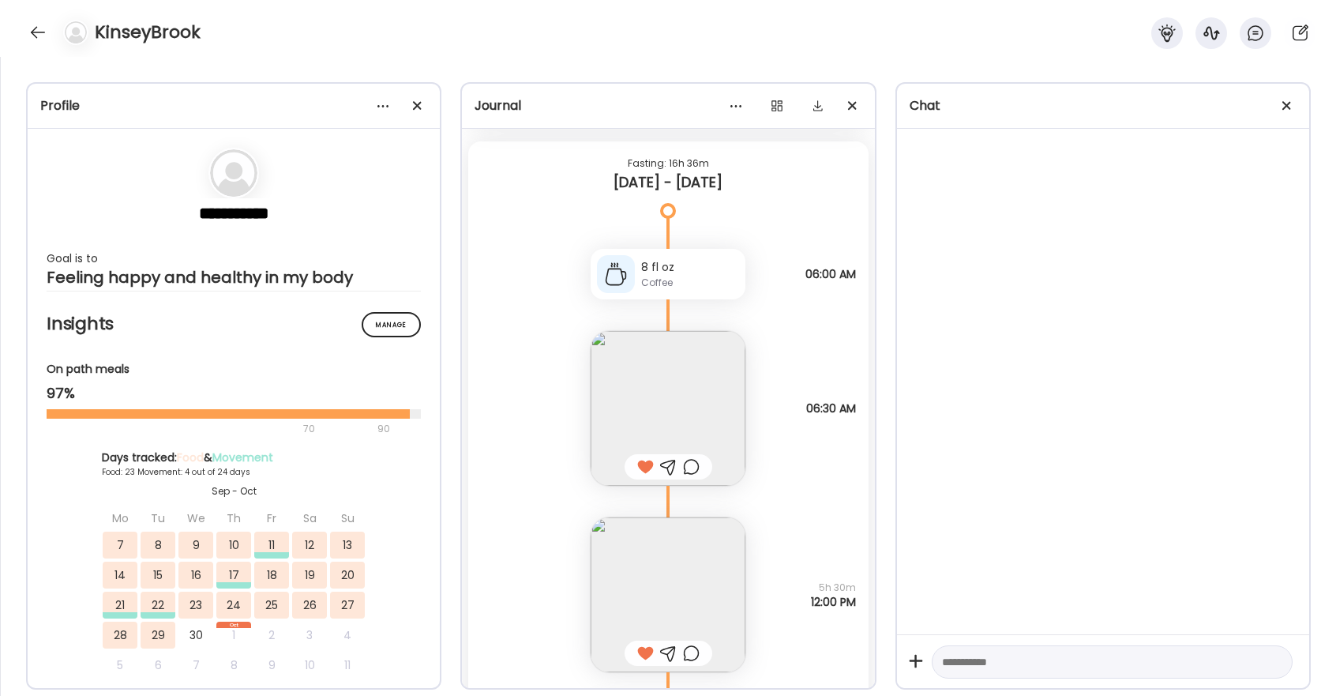
scroll to position [29454, 0]
